Goal: Go to known website: Access a specific website the user already knows

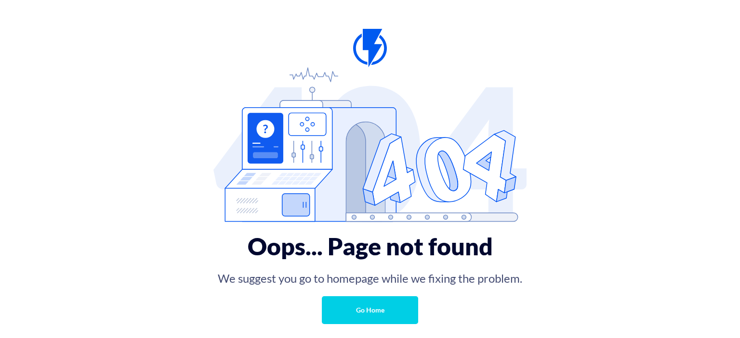
click at [377, 309] on link "Go Home" at bounding box center [370, 311] width 96 height 28
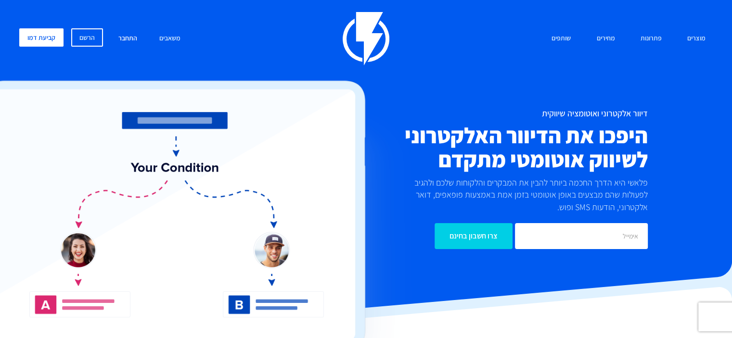
click at [128, 34] on link "התחבר" at bounding box center [127, 38] width 33 height 21
